Goal: Task Accomplishment & Management: Use online tool/utility

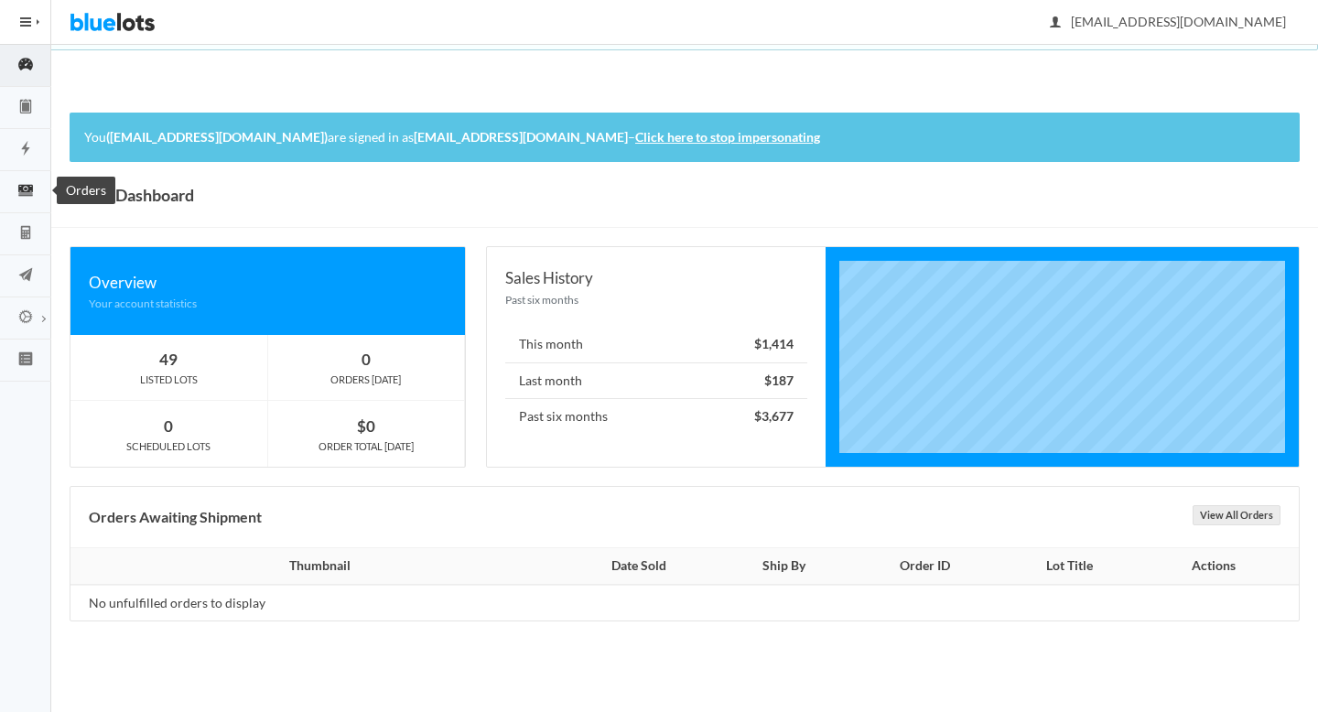
click at [19, 188] on icon "cash" at bounding box center [25, 190] width 15 height 11
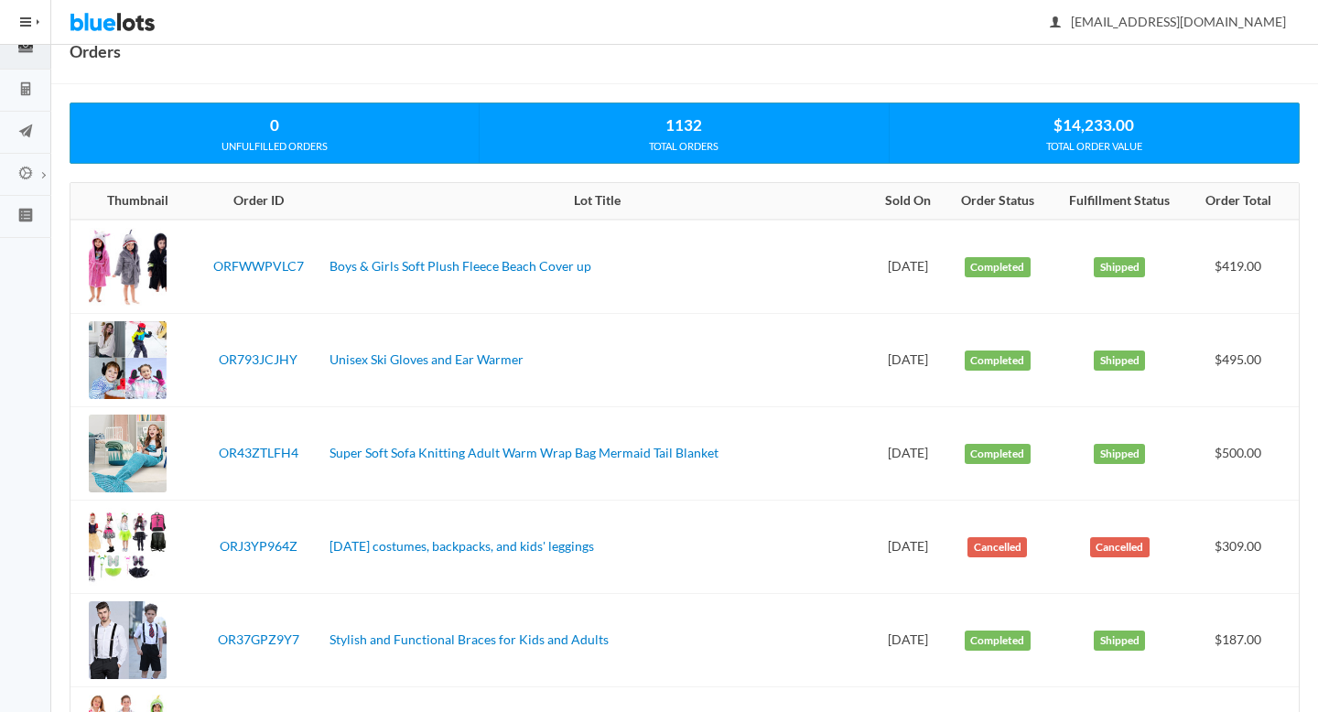
scroll to position [147, 0]
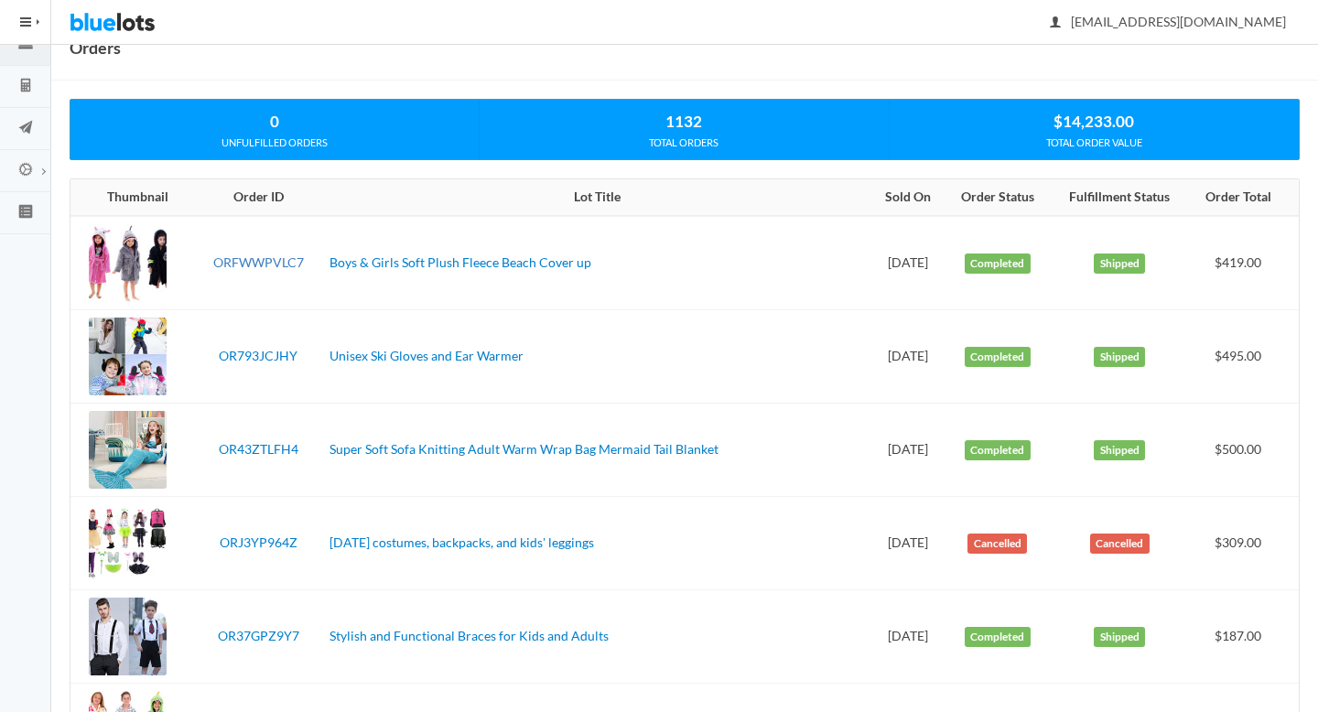
click at [248, 262] on link "ORFWWPVLC7" at bounding box center [258, 262] width 91 height 16
click at [269, 352] on link "OR793JCJHY" at bounding box center [258, 356] width 79 height 16
click at [276, 446] on link "OR43ZTLFH4" at bounding box center [259, 449] width 80 height 16
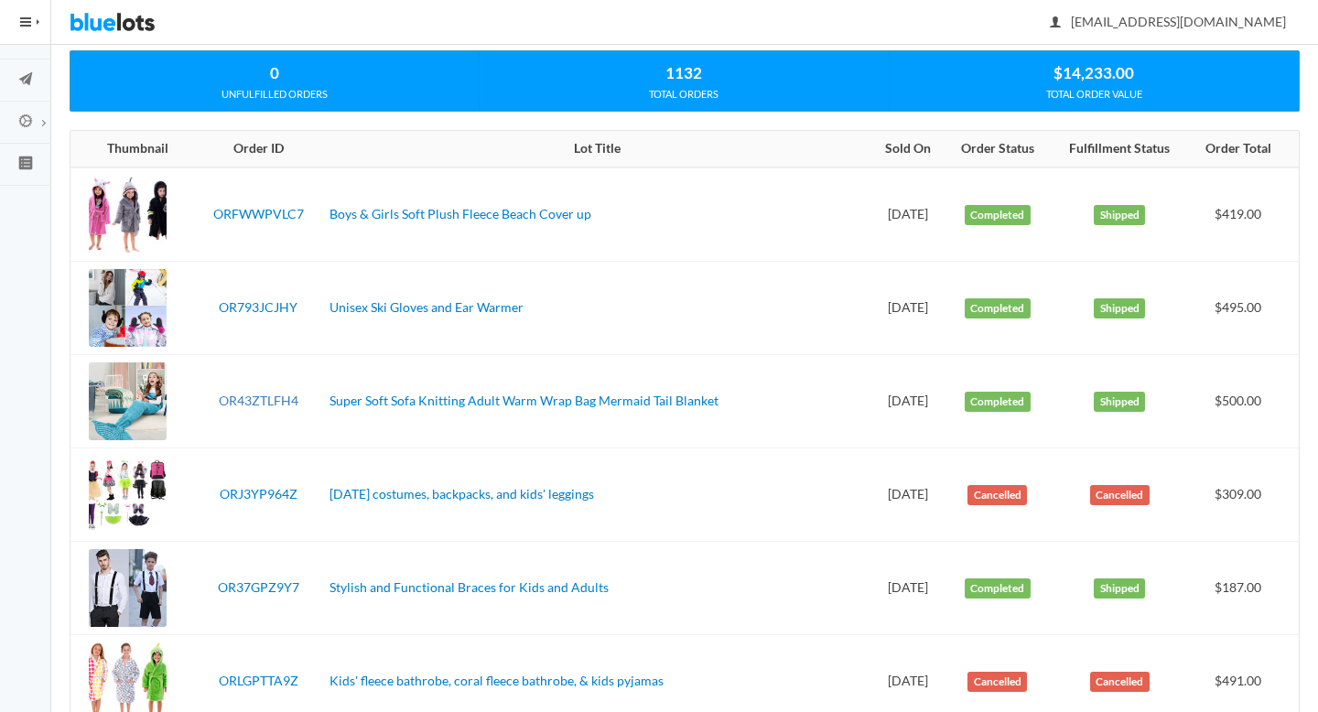
scroll to position [191, 0]
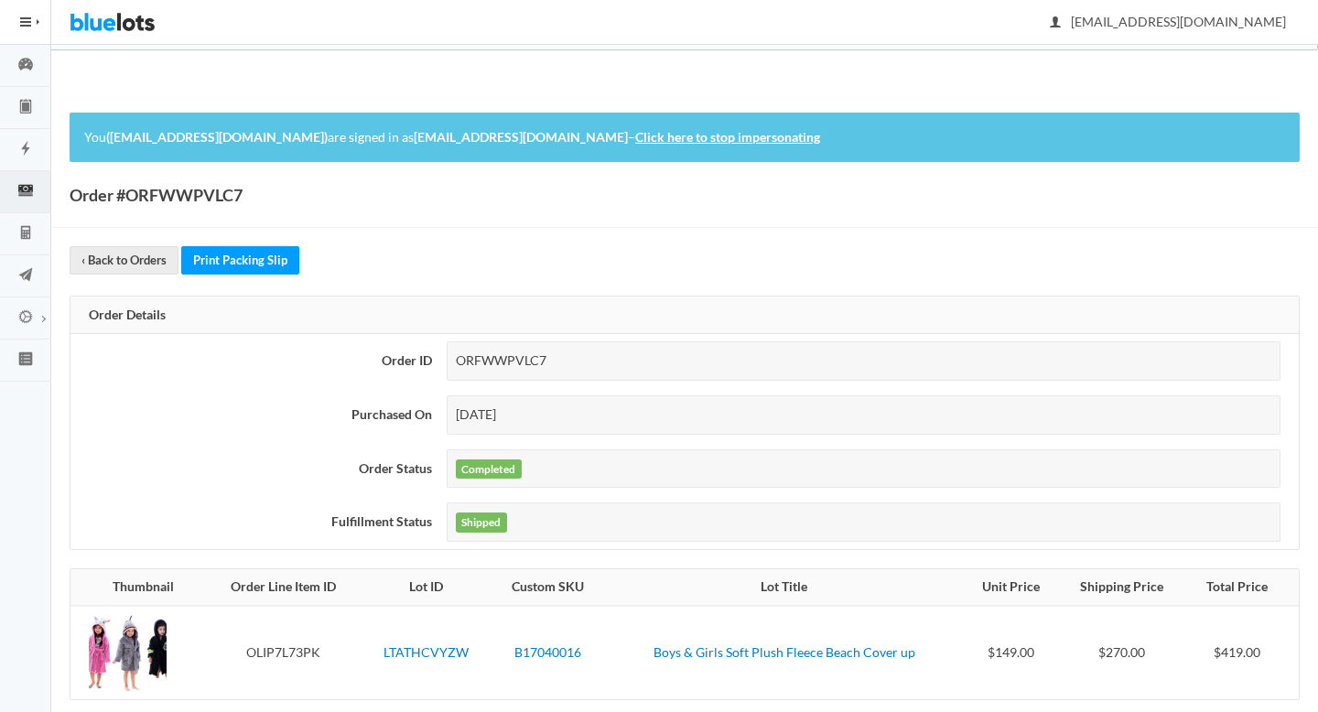
scroll to position [250, 0]
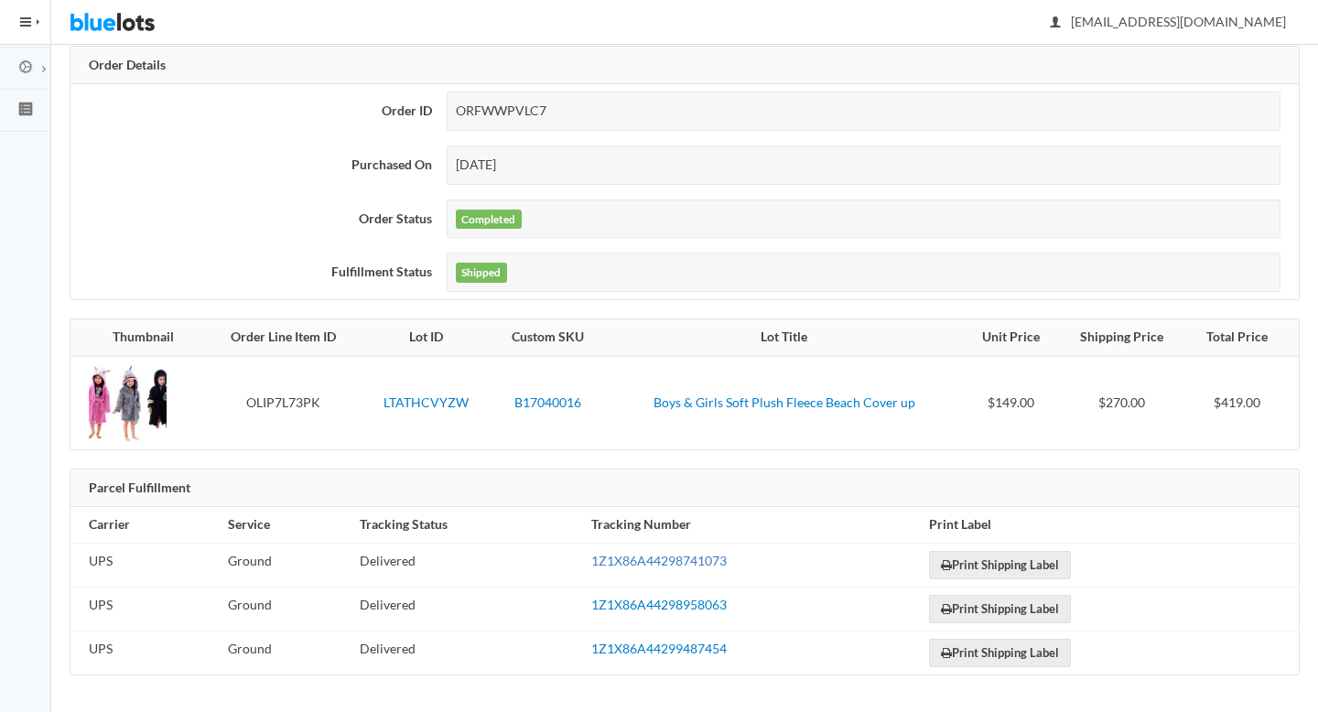
click at [669, 559] on link "1Z1X86A44298741073" at bounding box center [658, 561] width 135 height 16
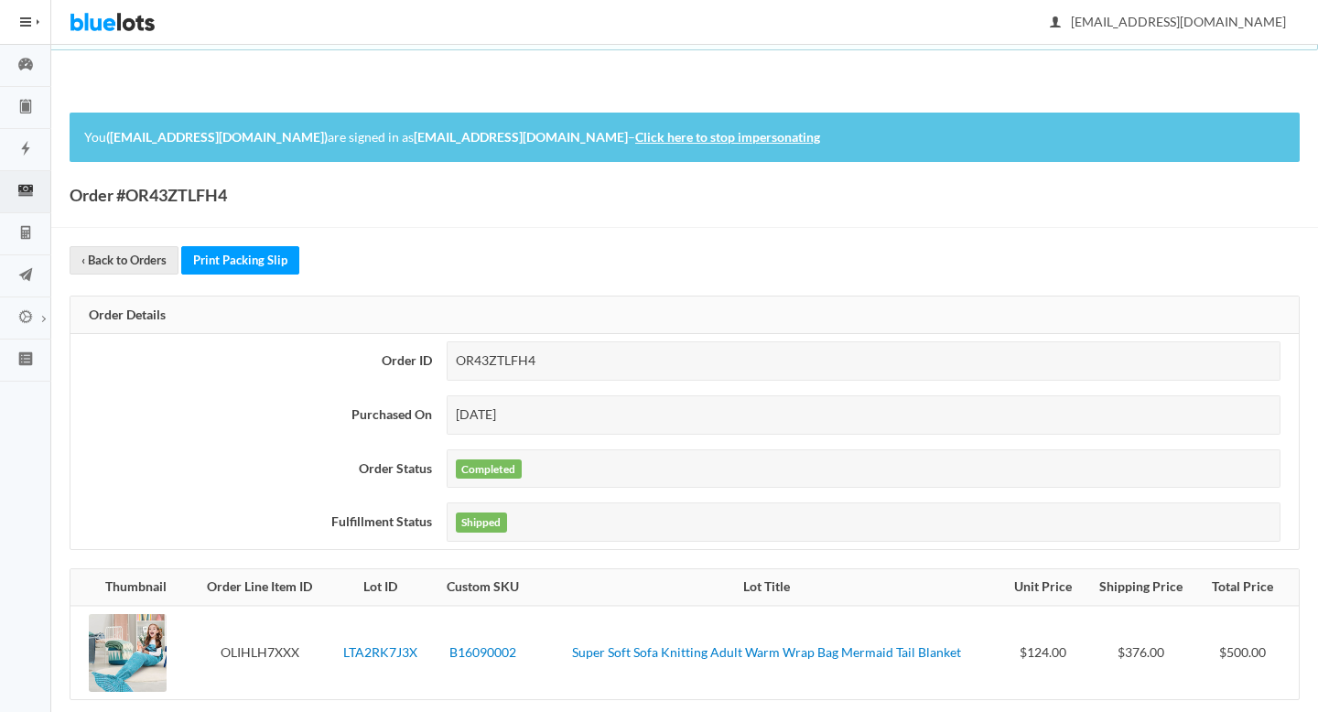
scroll to position [338, 0]
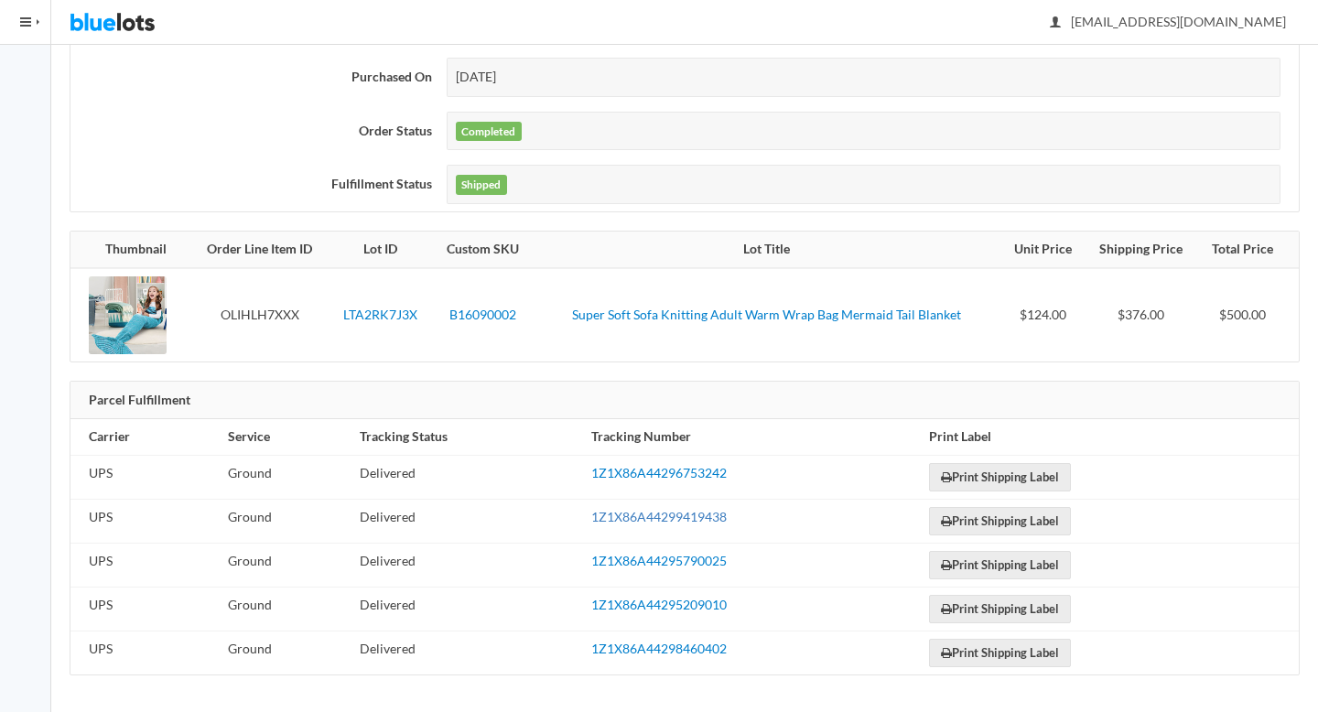
click at [625, 514] on link "1Z1X86A44299419438" at bounding box center [658, 517] width 135 height 16
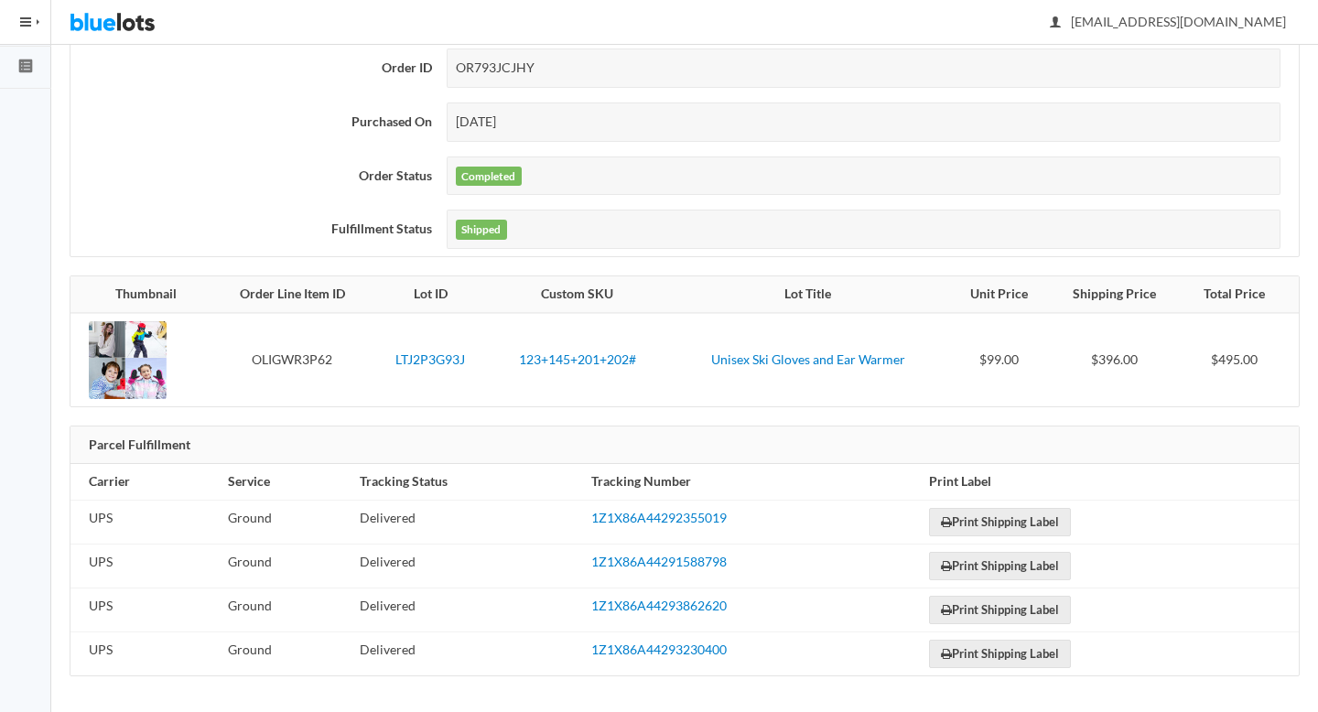
scroll to position [294, 0]
click at [630, 521] on link "1Z1X86A44292355019" at bounding box center [658, 517] width 135 height 16
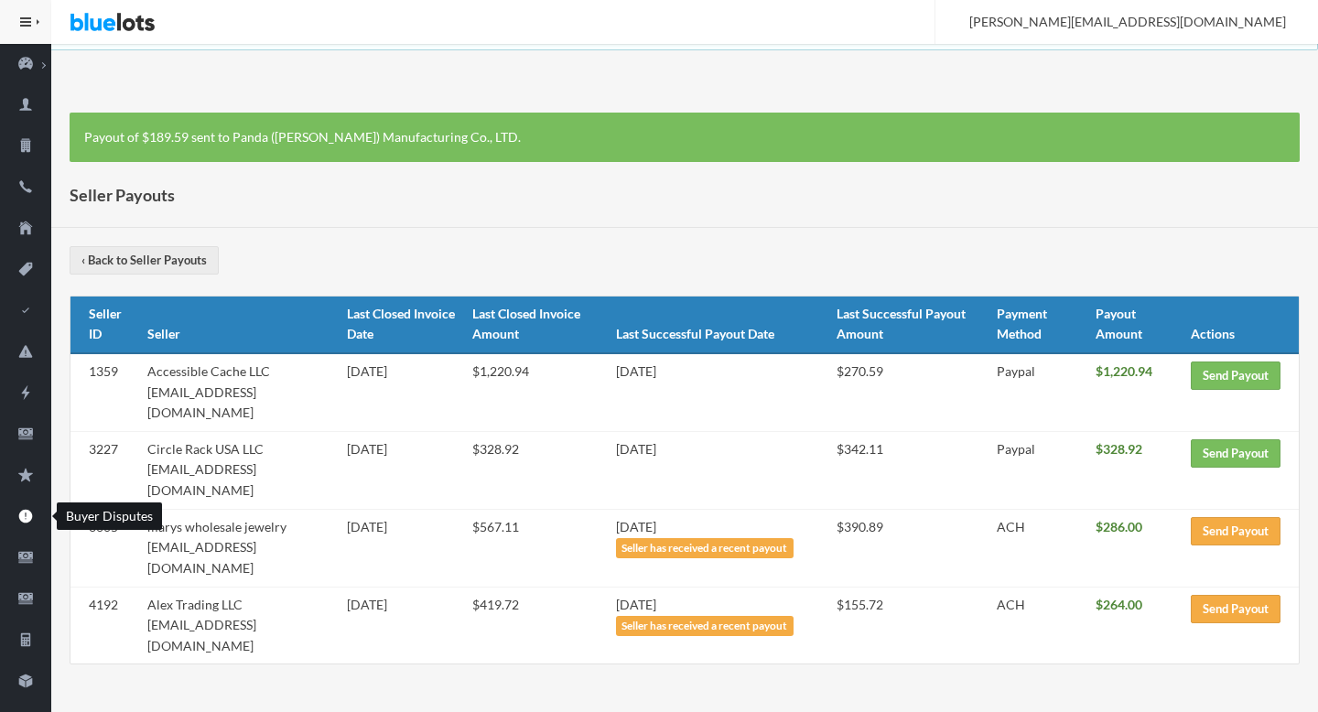
click at [21, 526] on ion-icon "alert" at bounding box center [25, 517] width 51 height 19
click at [1224, 378] on link "Send Payout" at bounding box center [1235, 375] width 90 height 28
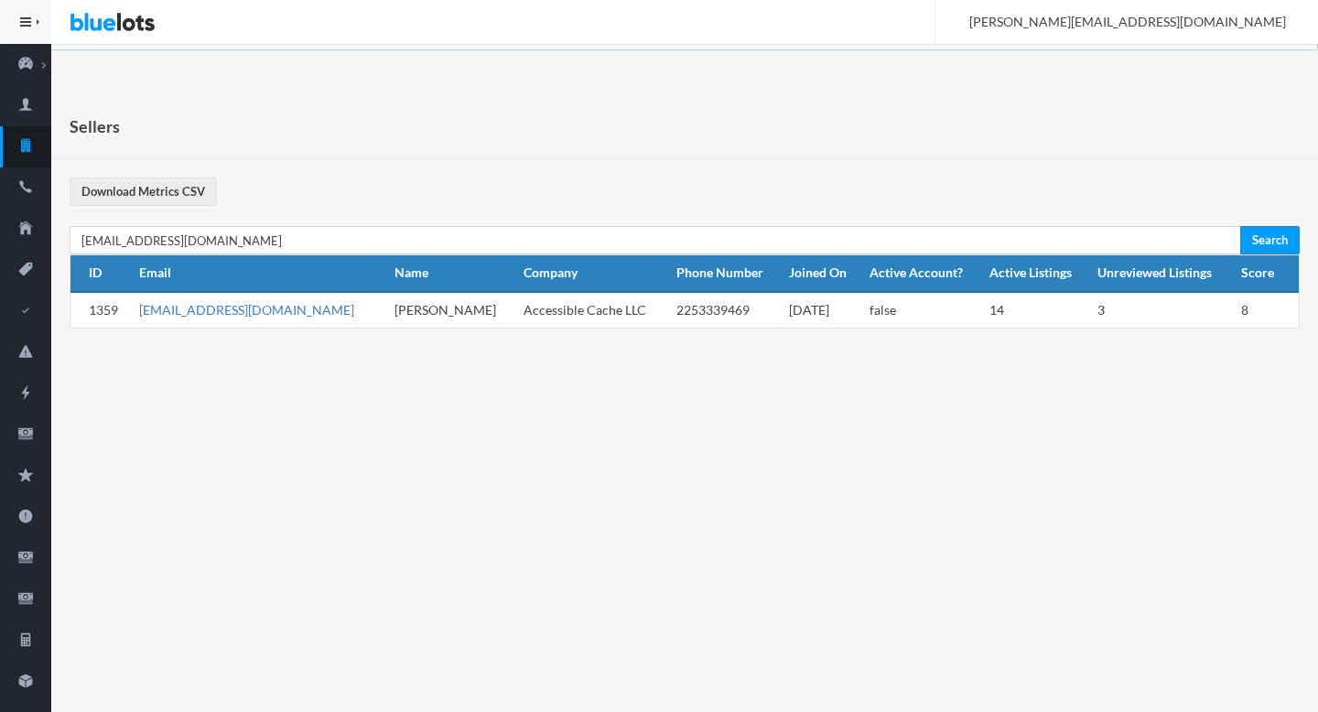
click at [211, 308] on link "[EMAIL_ADDRESS][DOMAIN_NAME]" at bounding box center [246, 310] width 215 height 16
